Goal: Find specific page/section: Find specific page/section

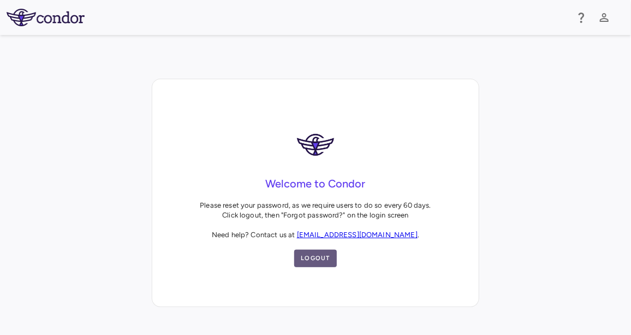
click at [316, 257] on button "Logout" at bounding box center [315, 258] width 43 height 17
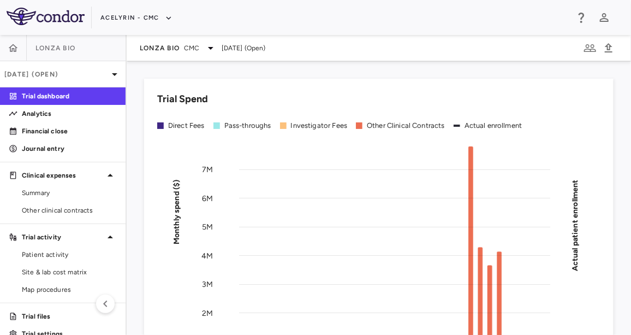
click at [168, 55] on div "Lonza Bio CMC [DATE] (Open)" at bounding box center [379, 48] width 505 height 26
click at [167, 49] on span "Lonza Bio" at bounding box center [160, 48] width 40 height 9
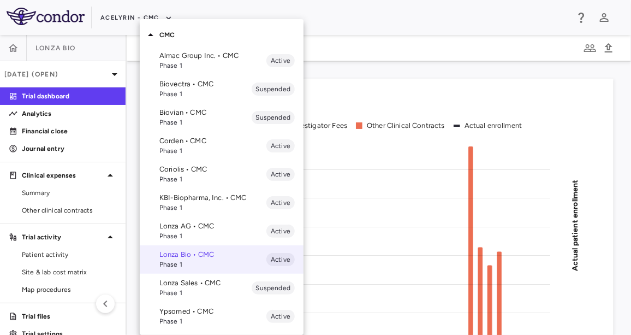
click at [199, 223] on p "Lonza AG • CMC" at bounding box center [212, 226] width 107 height 10
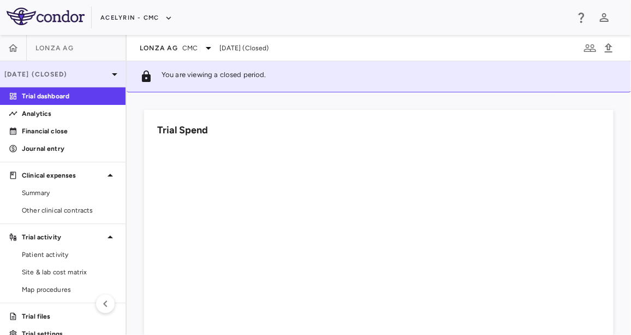
click at [67, 77] on p "[DATE] (Closed)" at bounding box center [56, 74] width 104 height 10
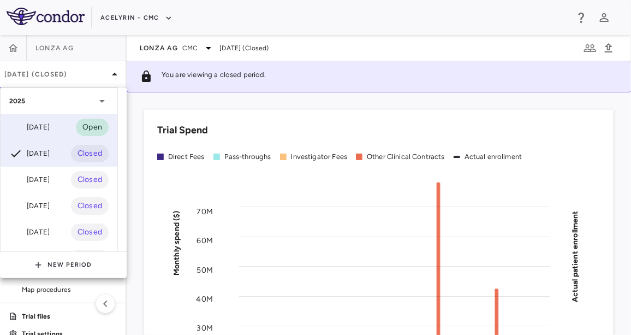
click at [58, 126] on div "[DATE] Open" at bounding box center [59, 127] width 117 height 26
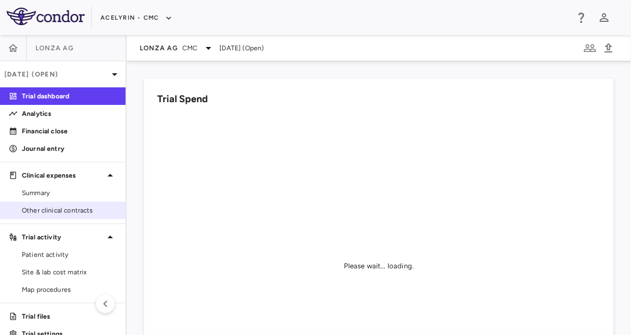
drag, startPoint x: 63, startPoint y: 213, endPoint x: 72, endPoint y: 203, distance: 13.6
click at [63, 213] on span "Other clinical contracts" at bounding box center [69, 210] width 95 height 10
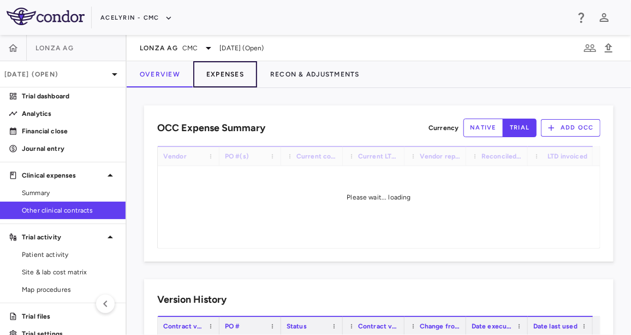
click at [234, 72] on button "Expenses" at bounding box center [225, 74] width 64 height 26
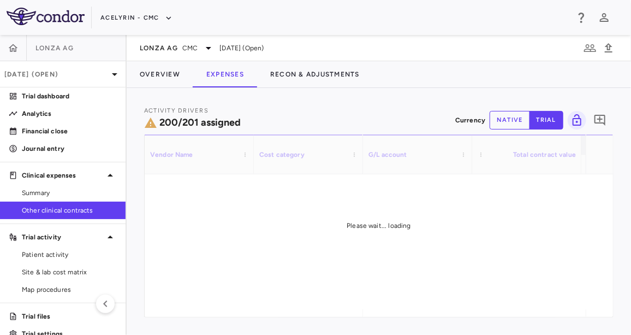
click at [496, 116] on button "native" at bounding box center [510, 120] width 40 height 19
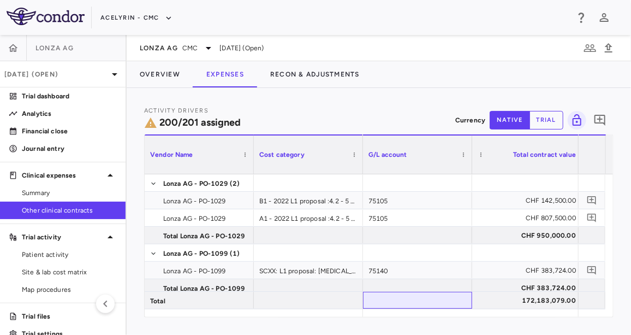
click at [389, 310] on div "Vendor Name Cost category Activity driver assignments G/L account" at bounding box center [379, 225] width 468 height 182
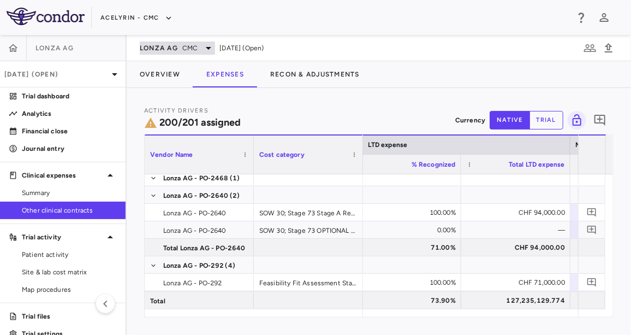
click at [191, 48] on span "CMC" at bounding box center [189, 48] width 15 height 10
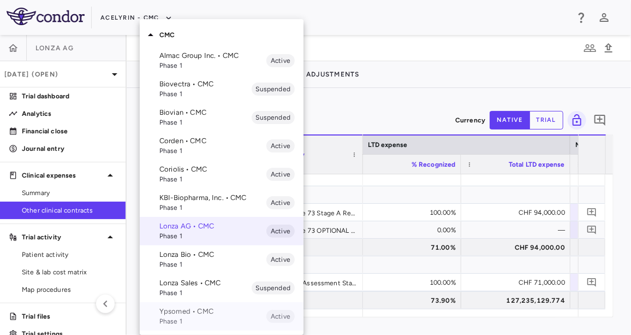
click at [202, 316] on p "Ypsomed • CMC" at bounding box center [212, 311] width 107 height 10
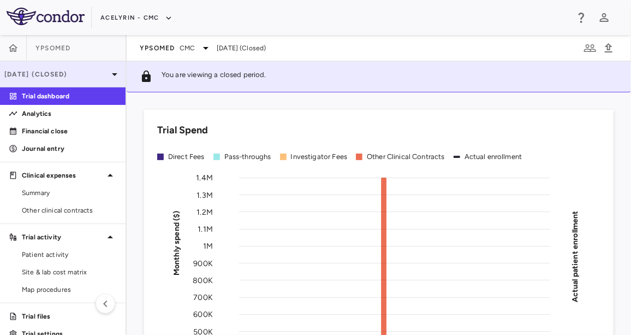
click at [75, 70] on p "[DATE] (Closed)" at bounding box center [56, 74] width 104 height 10
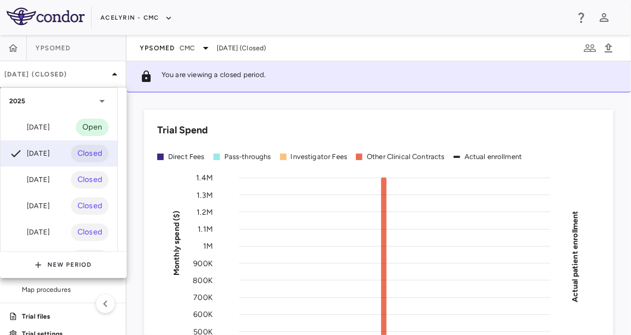
click at [50, 124] on div "[DATE]" at bounding box center [29, 127] width 40 height 13
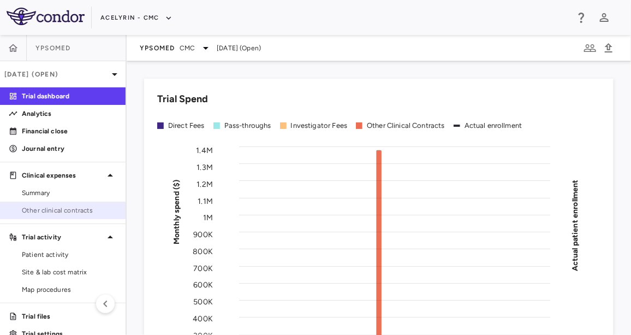
click at [86, 202] on link "Other clinical contracts" at bounding box center [63, 210] width 126 height 16
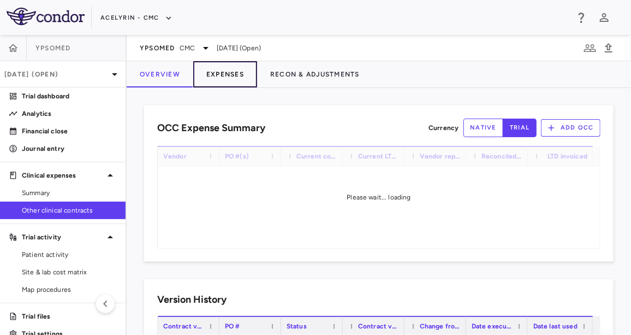
click at [217, 68] on button "Expenses" at bounding box center [225, 74] width 64 height 26
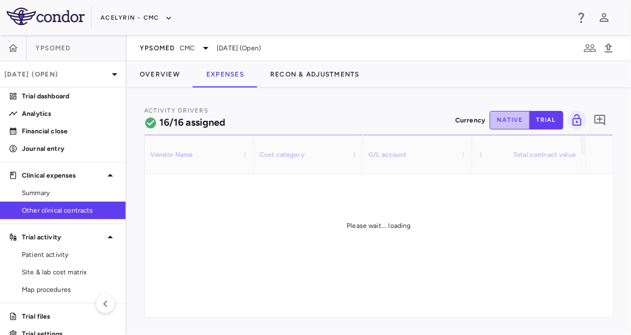
click at [506, 116] on button "native" at bounding box center [510, 120] width 40 height 19
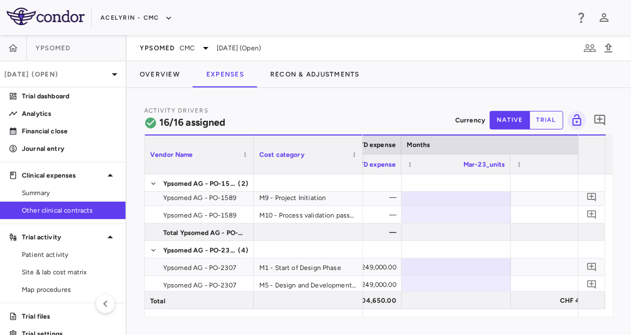
scroll to position [0, 1120]
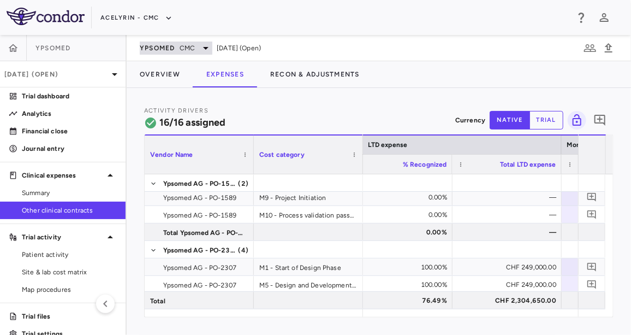
click at [173, 46] on span "Ypsomed" at bounding box center [157, 48] width 35 height 9
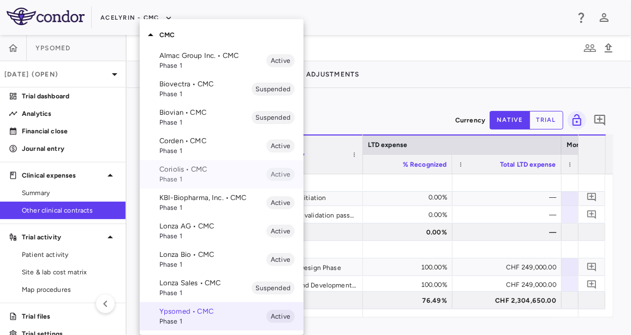
click at [191, 177] on span "Phase 1" at bounding box center [212, 179] width 107 height 10
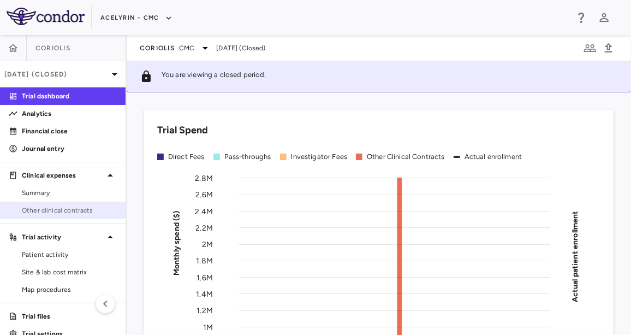
click at [67, 203] on link "Other clinical contracts" at bounding box center [63, 210] width 126 height 16
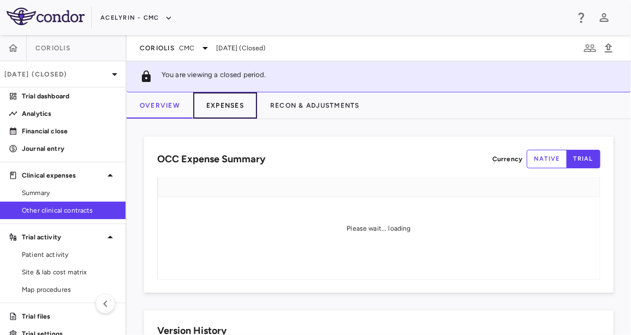
click at [215, 99] on button "Expenses" at bounding box center [225, 105] width 64 height 26
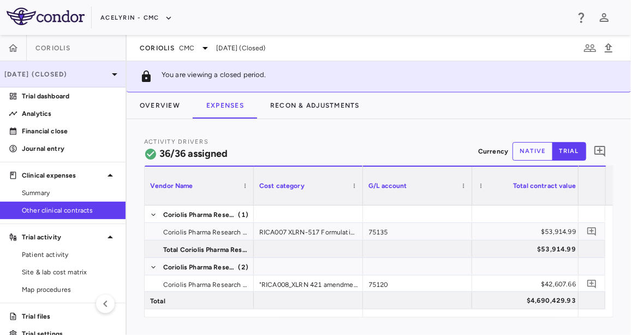
click at [84, 68] on div "[DATE] (Closed)" at bounding box center [63, 74] width 126 height 26
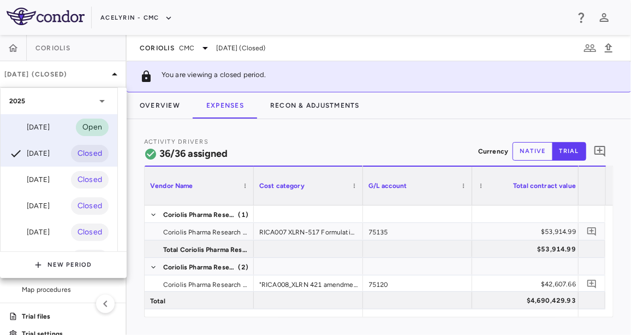
click at [60, 128] on div "[DATE] Open" at bounding box center [59, 127] width 117 height 26
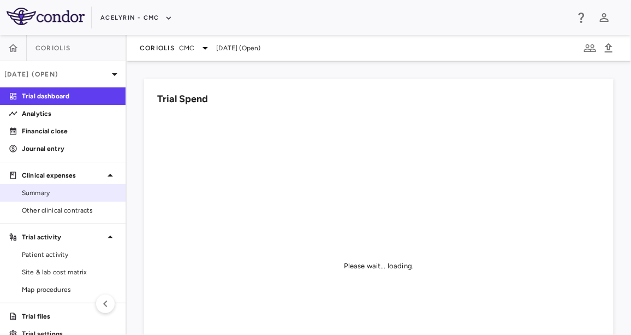
drag, startPoint x: 99, startPoint y: 202, endPoint x: 102, endPoint y: 197, distance: 6.1
click at [99, 202] on link "Other clinical contracts" at bounding box center [63, 210] width 126 height 16
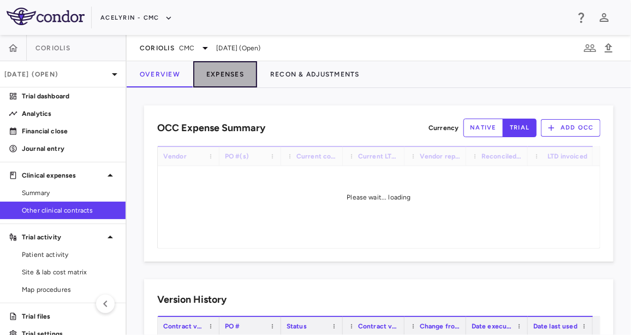
click at [226, 69] on button "Expenses" at bounding box center [225, 74] width 64 height 26
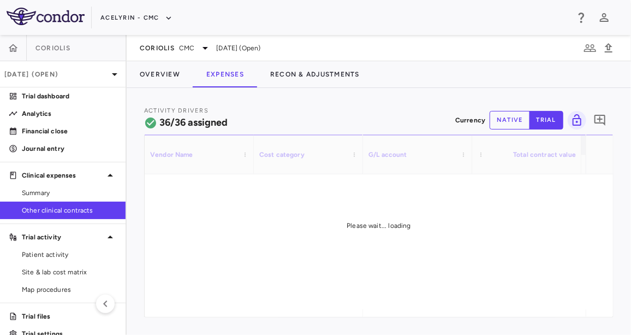
click at [515, 122] on button "native" at bounding box center [510, 120] width 40 height 19
